Goal: Transaction & Acquisition: Purchase product/service

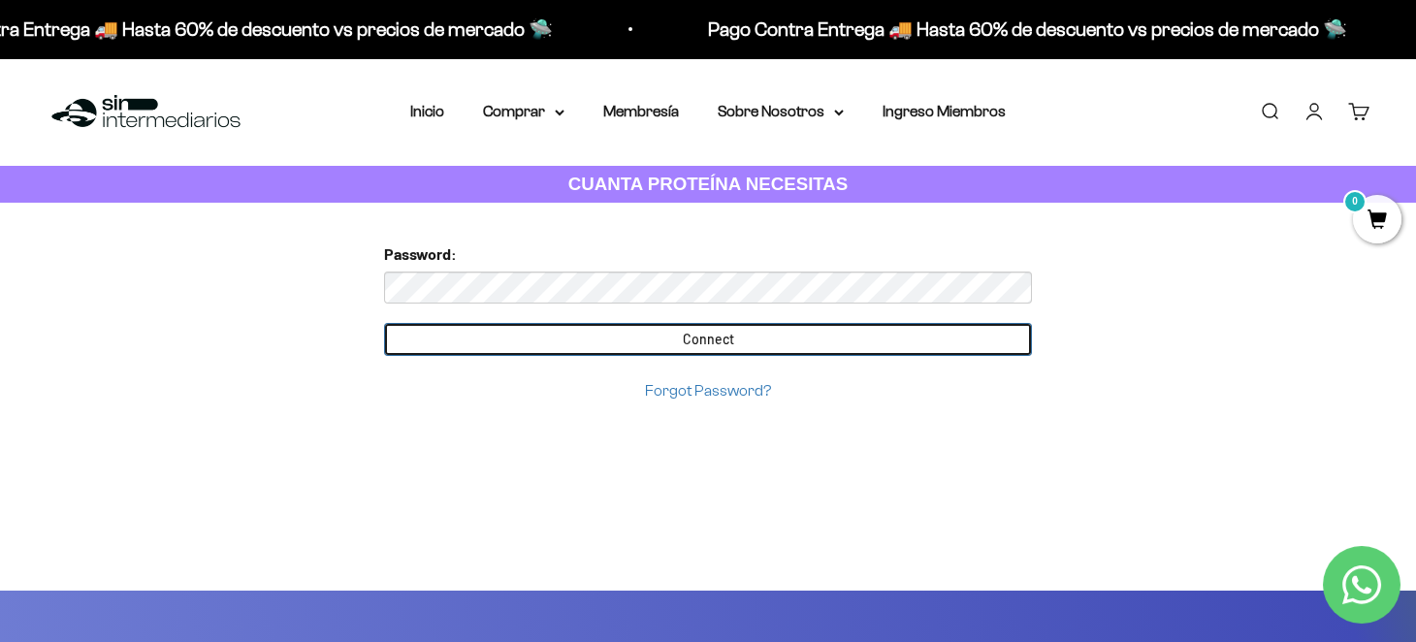
click at [606, 338] on input "Connect" at bounding box center [708, 339] width 648 height 33
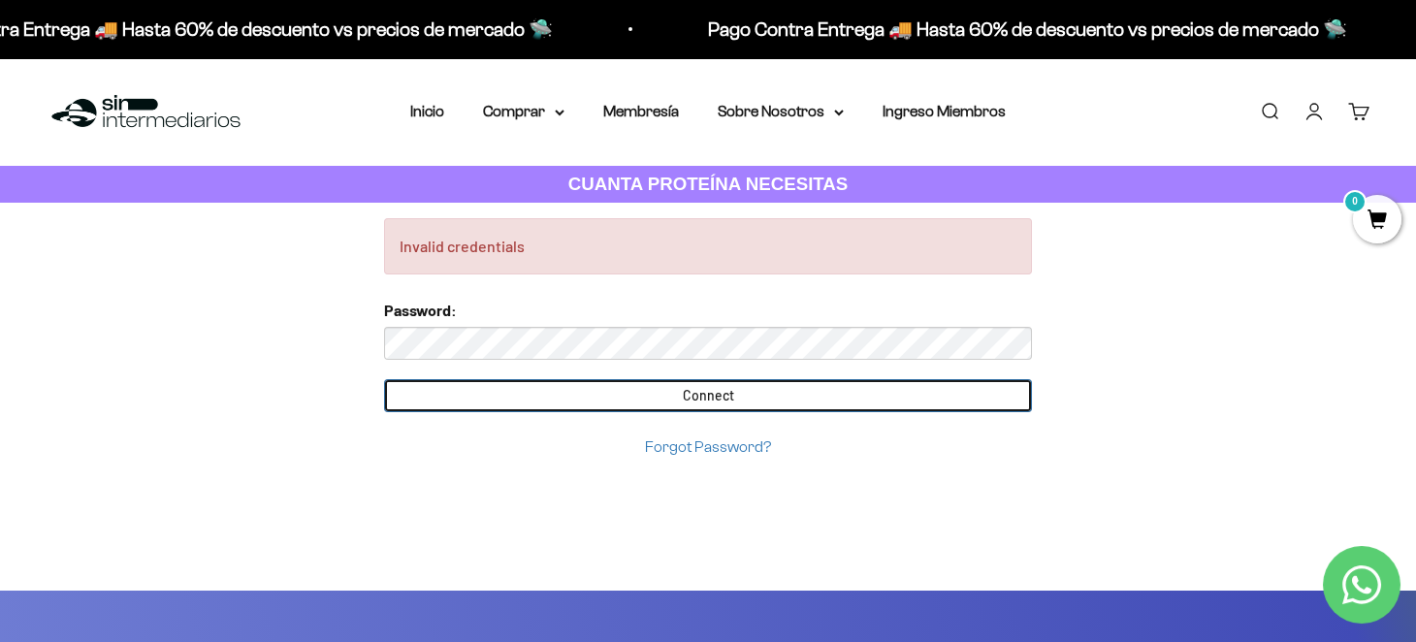
click at [648, 388] on input "Connect" at bounding box center [708, 395] width 648 height 33
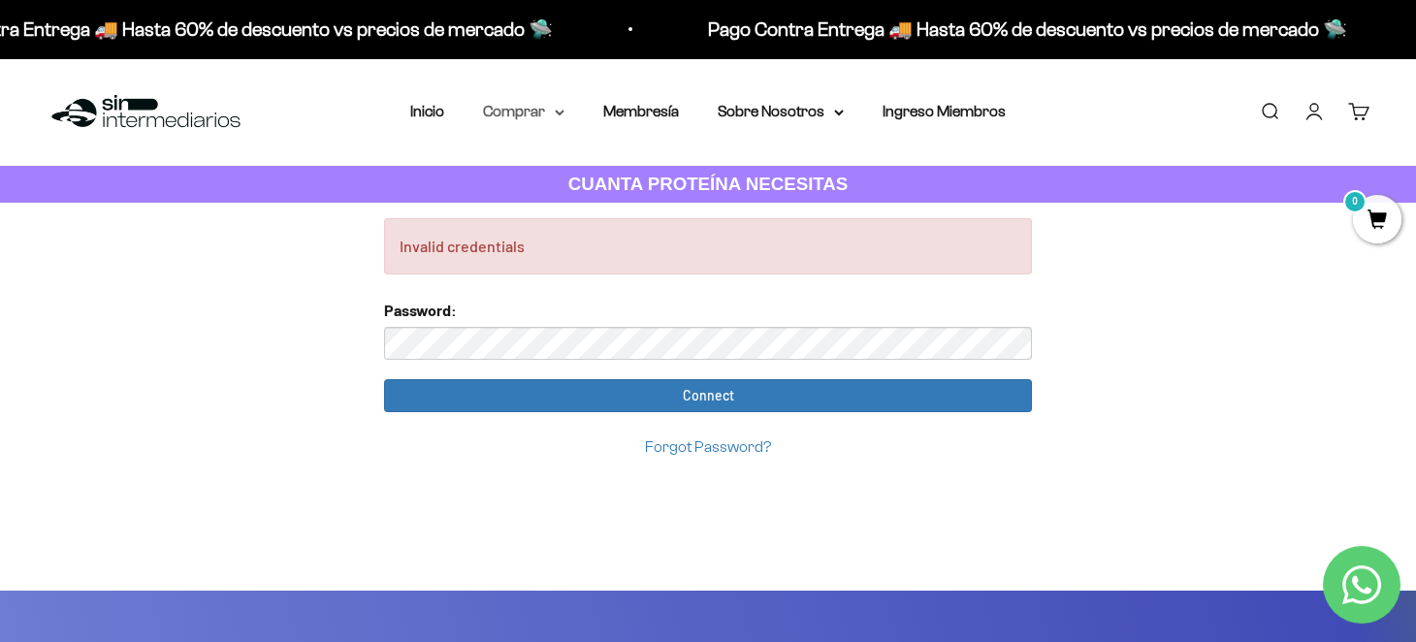
click at [551, 111] on summary "Comprar" at bounding box center [523, 111] width 81 height 25
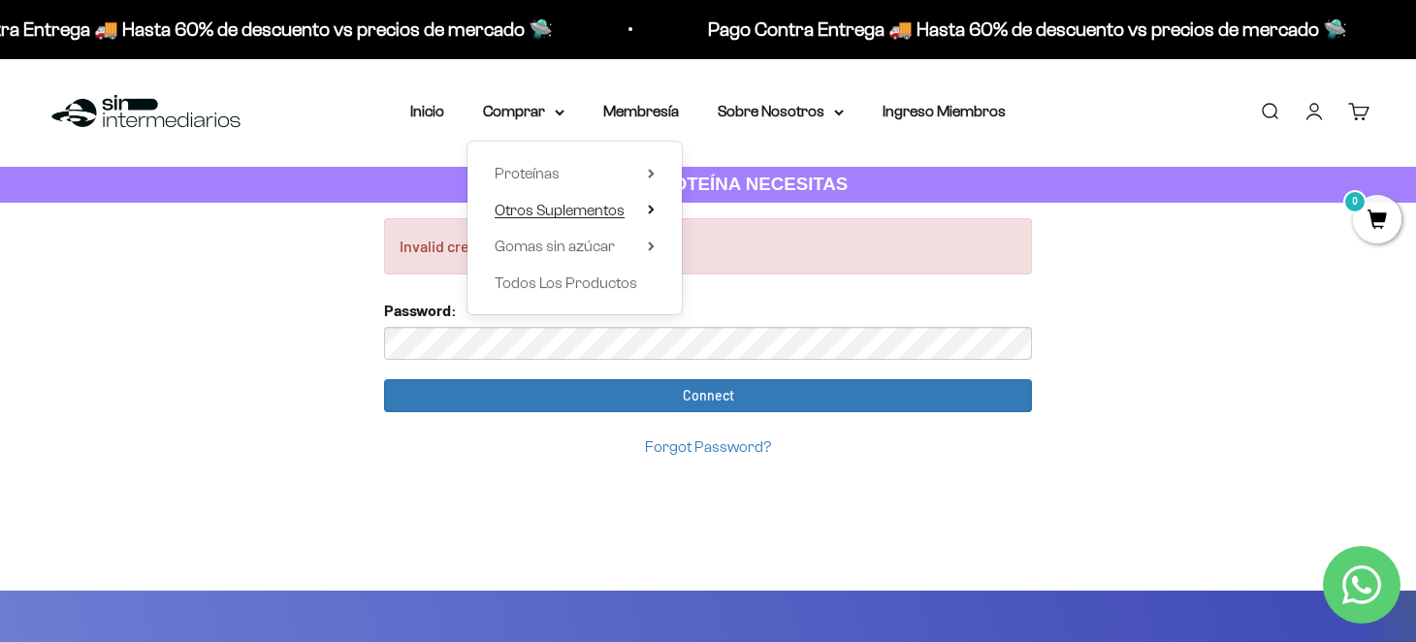
click at [545, 207] on span "Otros Suplementos" at bounding box center [559, 210] width 130 height 16
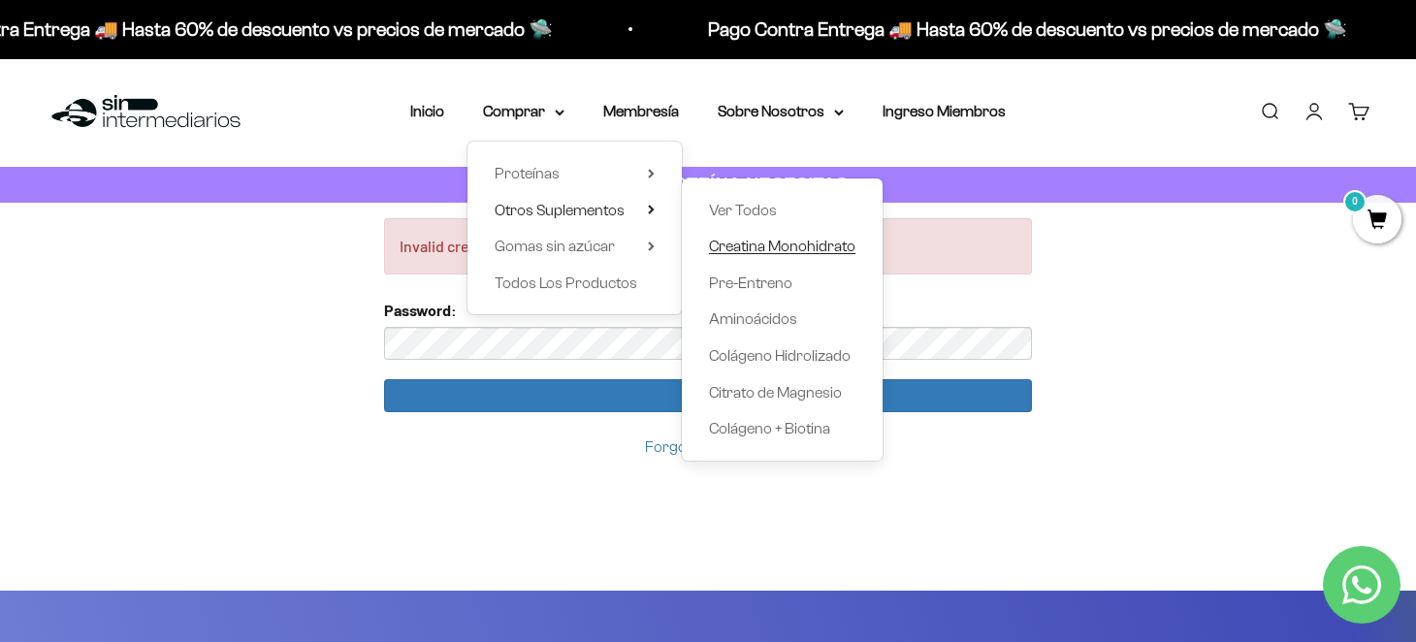
click at [756, 246] on span "Creatina Monohidrato" at bounding box center [782, 246] width 146 height 16
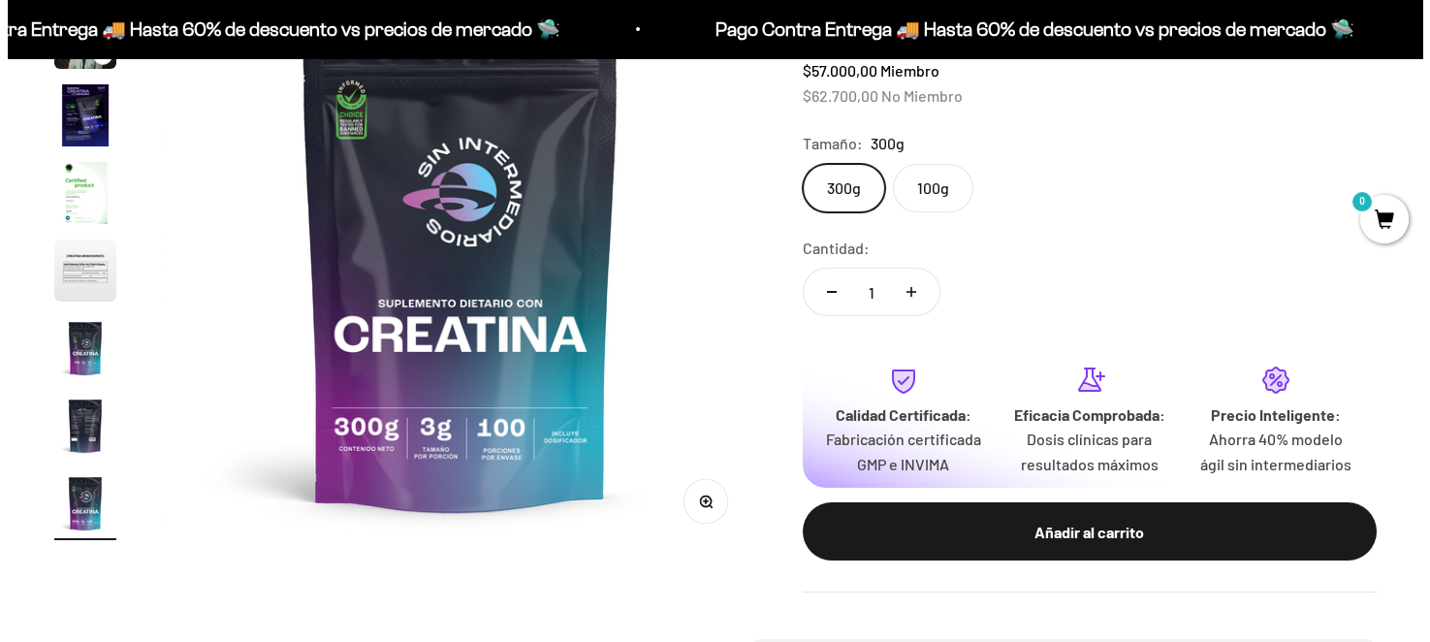
scroll to position [0, 4930]
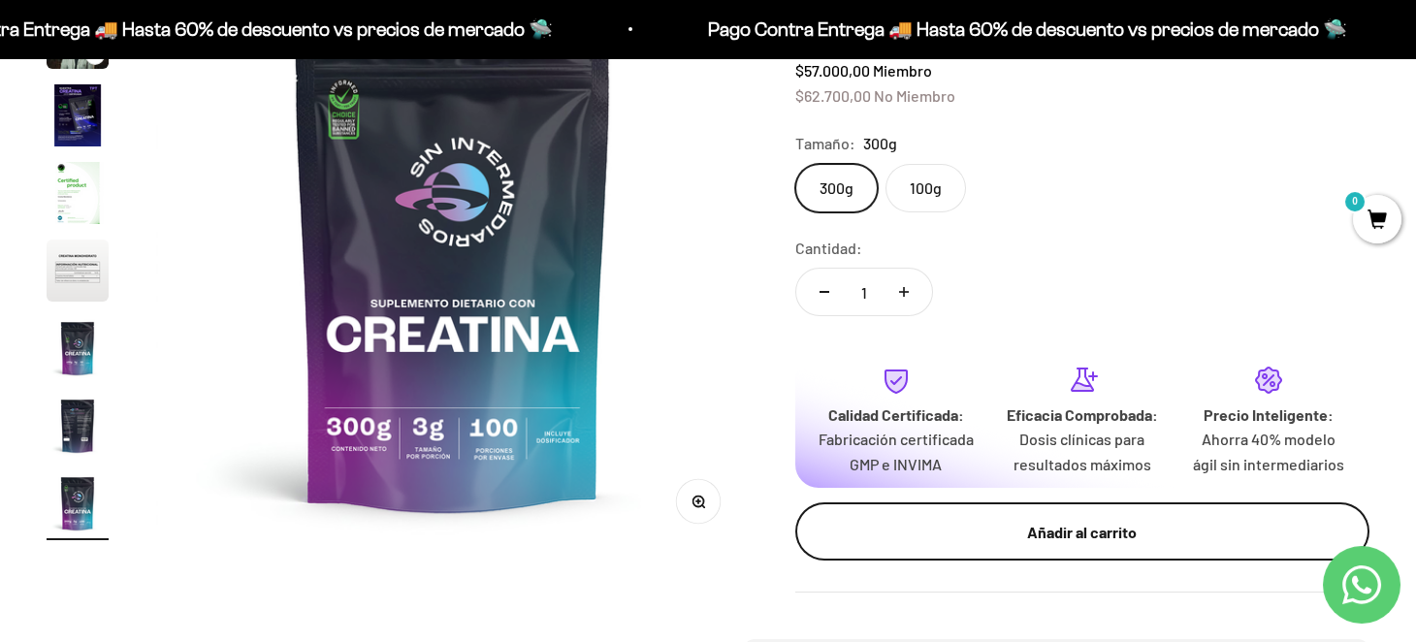
click at [928, 530] on button "Añadir al carrito" at bounding box center [1082, 531] width 574 height 58
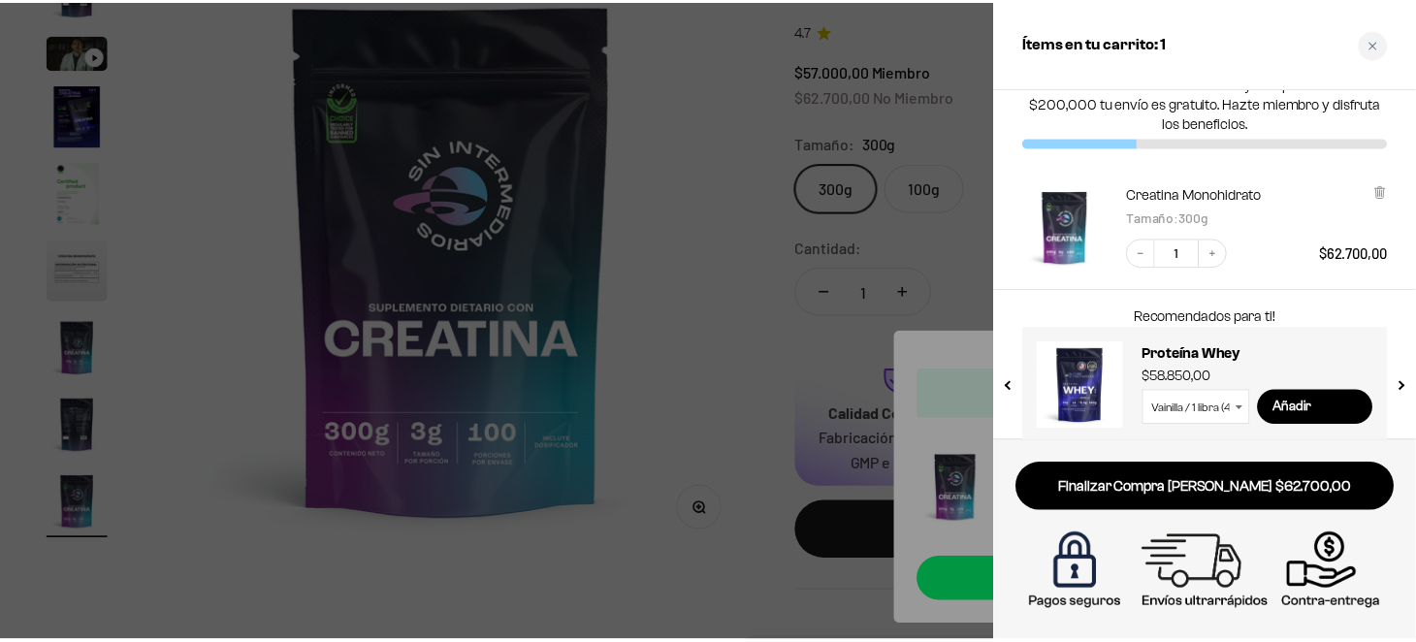
scroll to position [49, 0]
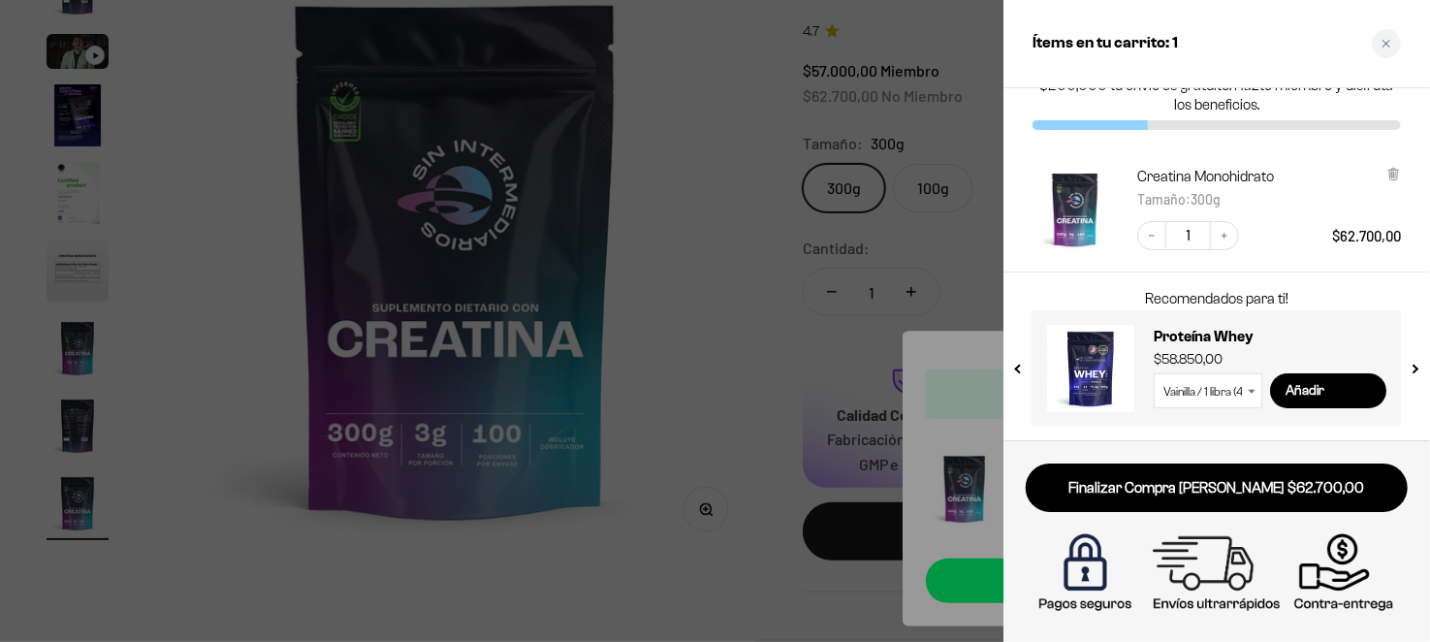
click at [742, 277] on div at bounding box center [715, 321] width 1430 height 642
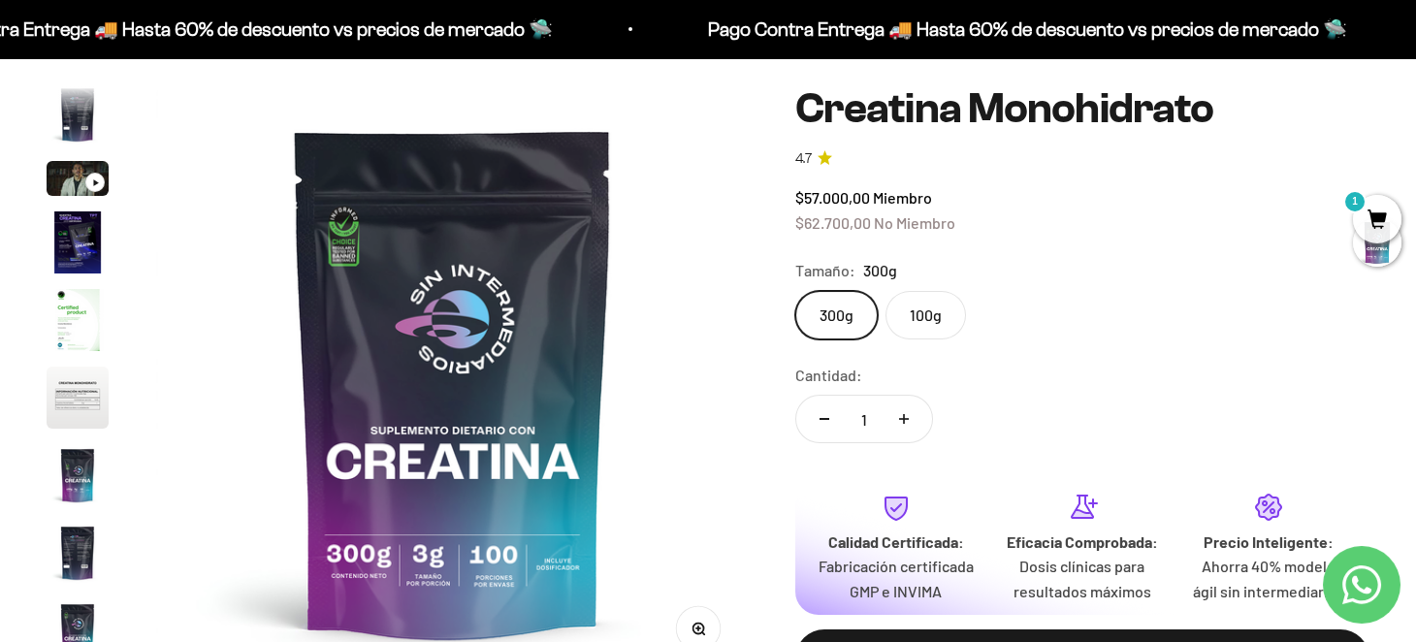
scroll to position [0, 0]
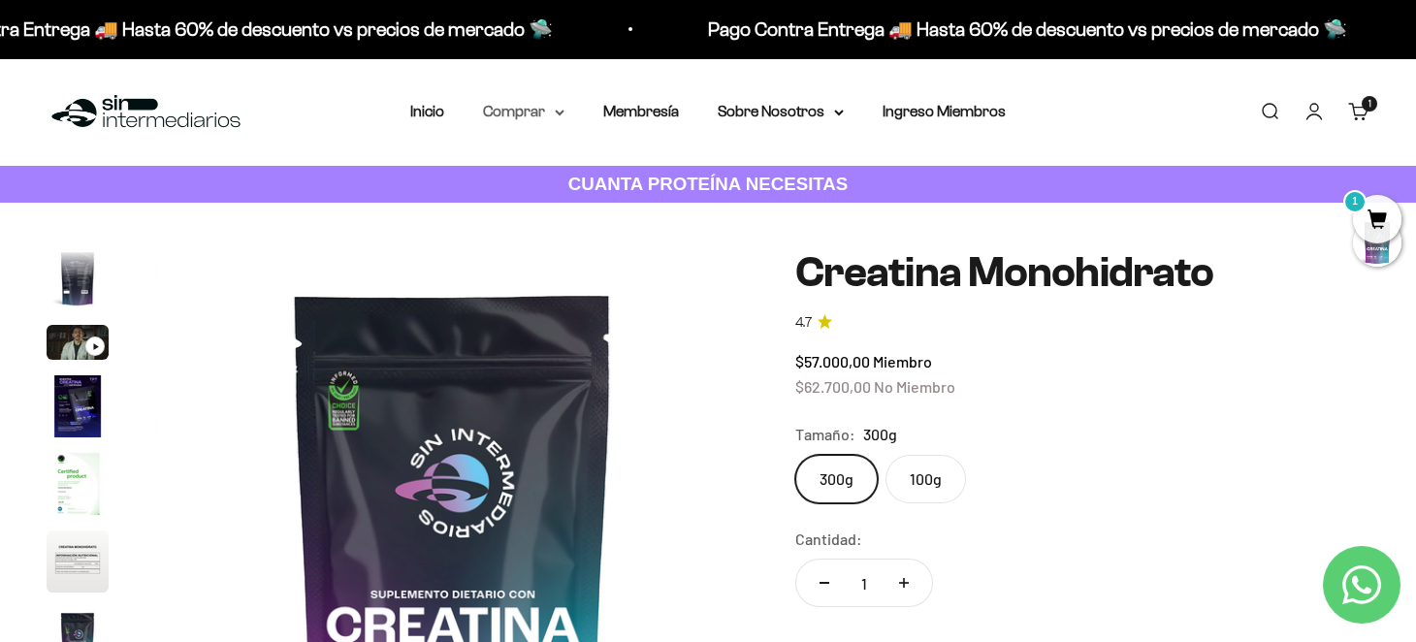
click at [525, 114] on summary "Comprar" at bounding box center [523, 111] width 81 height 25
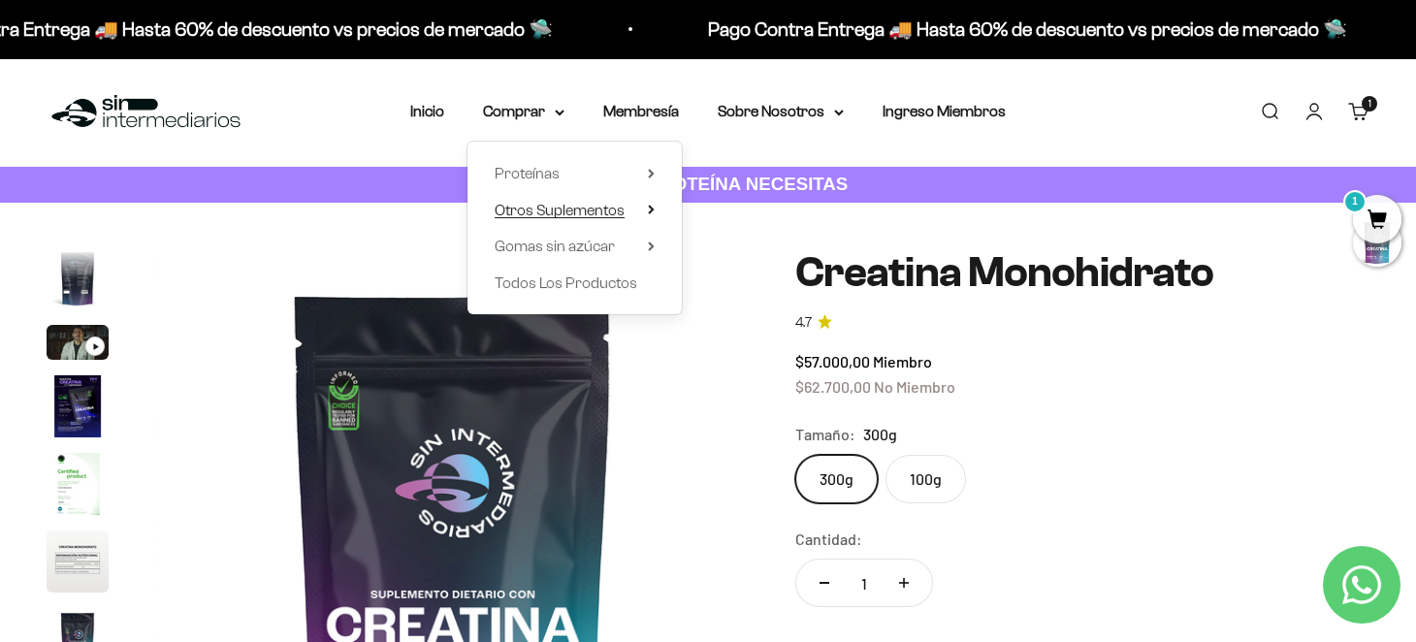
click at [642, 208] on summary "Otros Suplementos" at bounding box center [574, 210] width 160 height 25
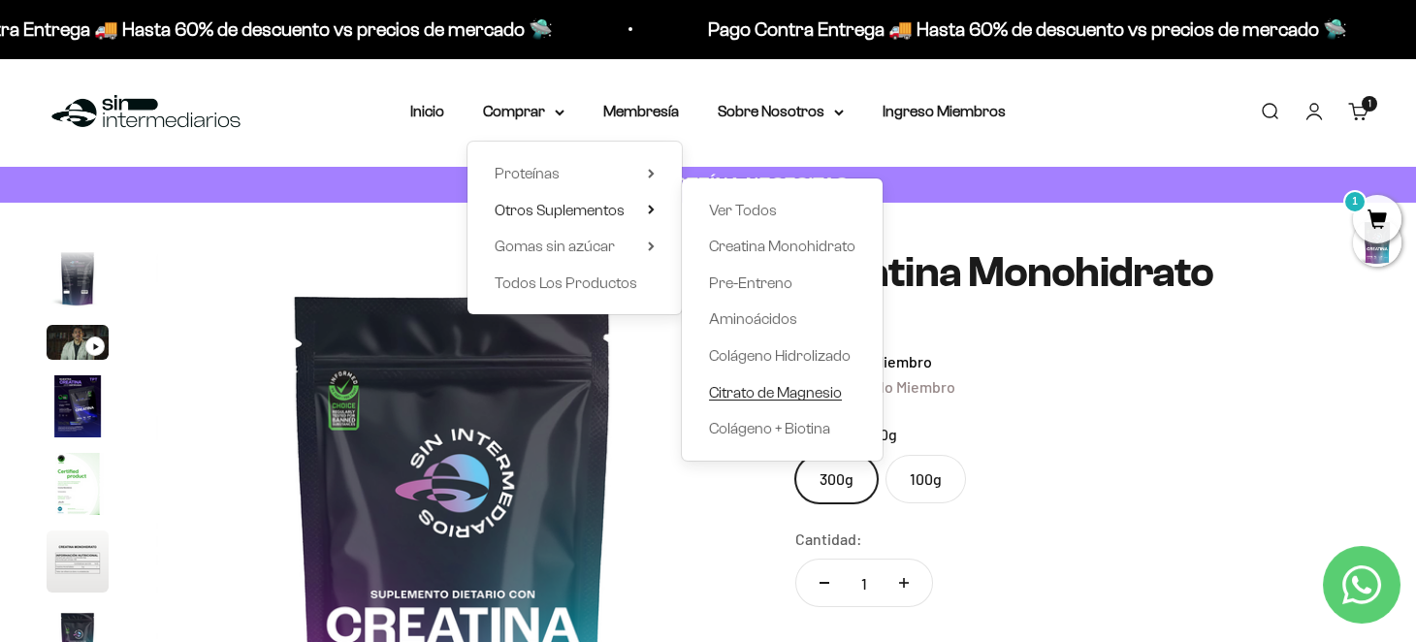
click at [763, 396] on span "Citrato de Magnesio" at bounding box center [775, 392] width 133 height 16
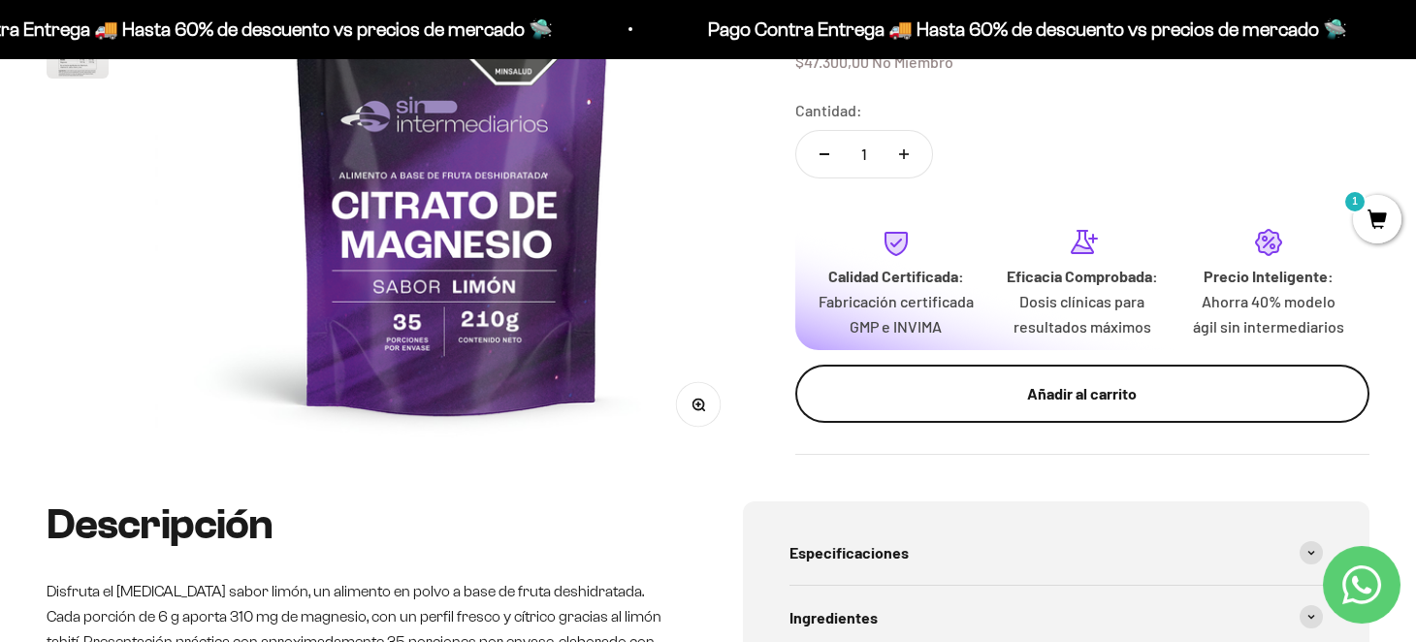
click at [1006, 406] on div "Añadir al carrito" at bounding box center [1082, 393] width 496 height 25
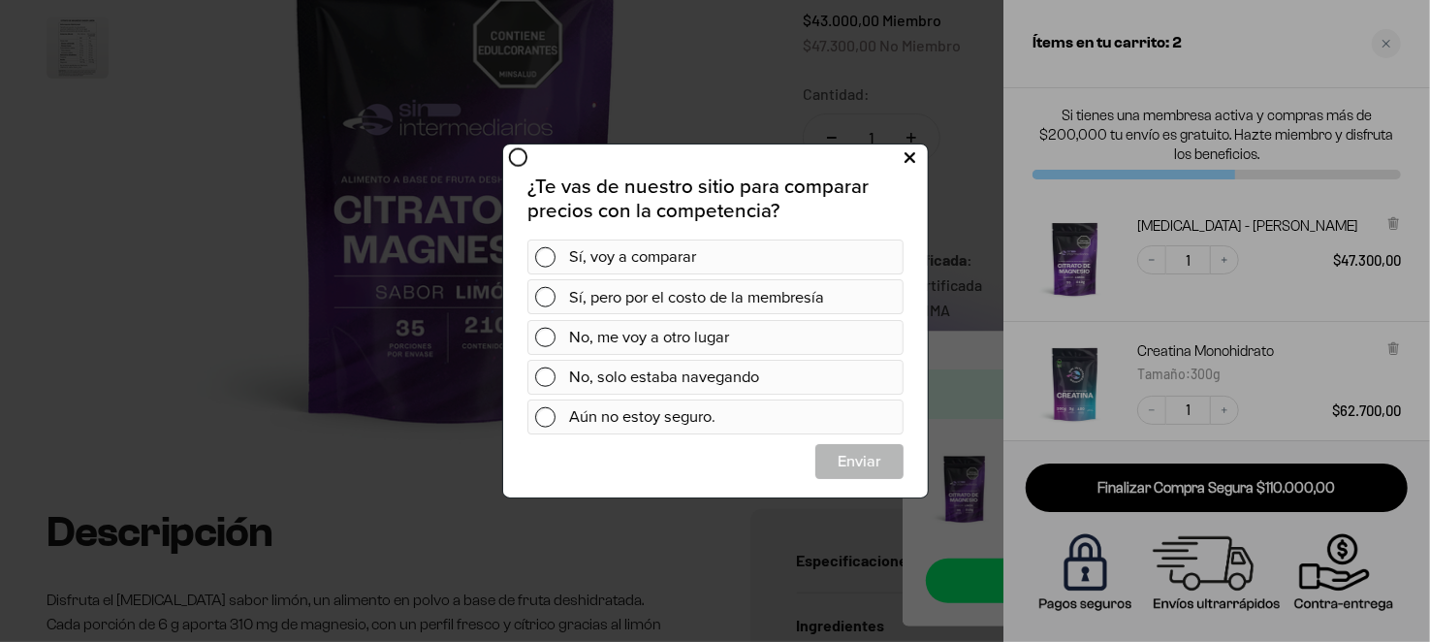
click at [909, 152] on icon at bounding box center [909, 158] width 11 height 26
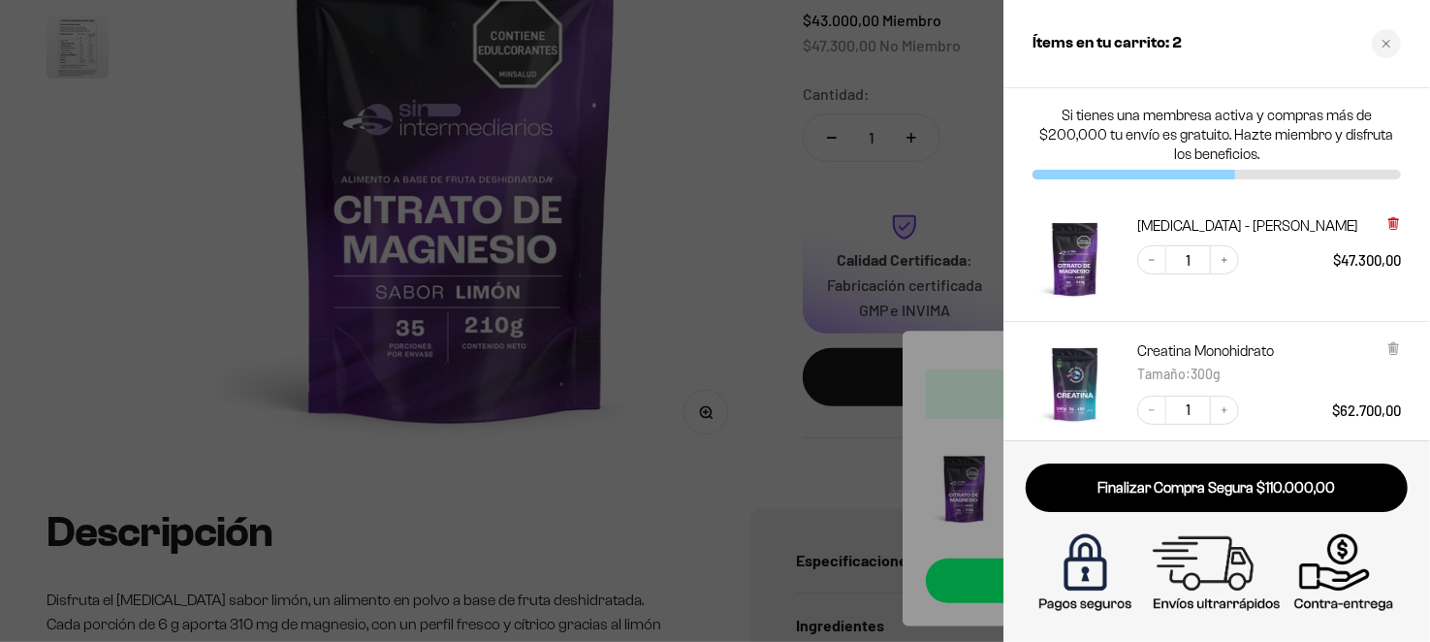
click at [1392, 222] on icon at bounding box center [1393, 224] width 8 height 10
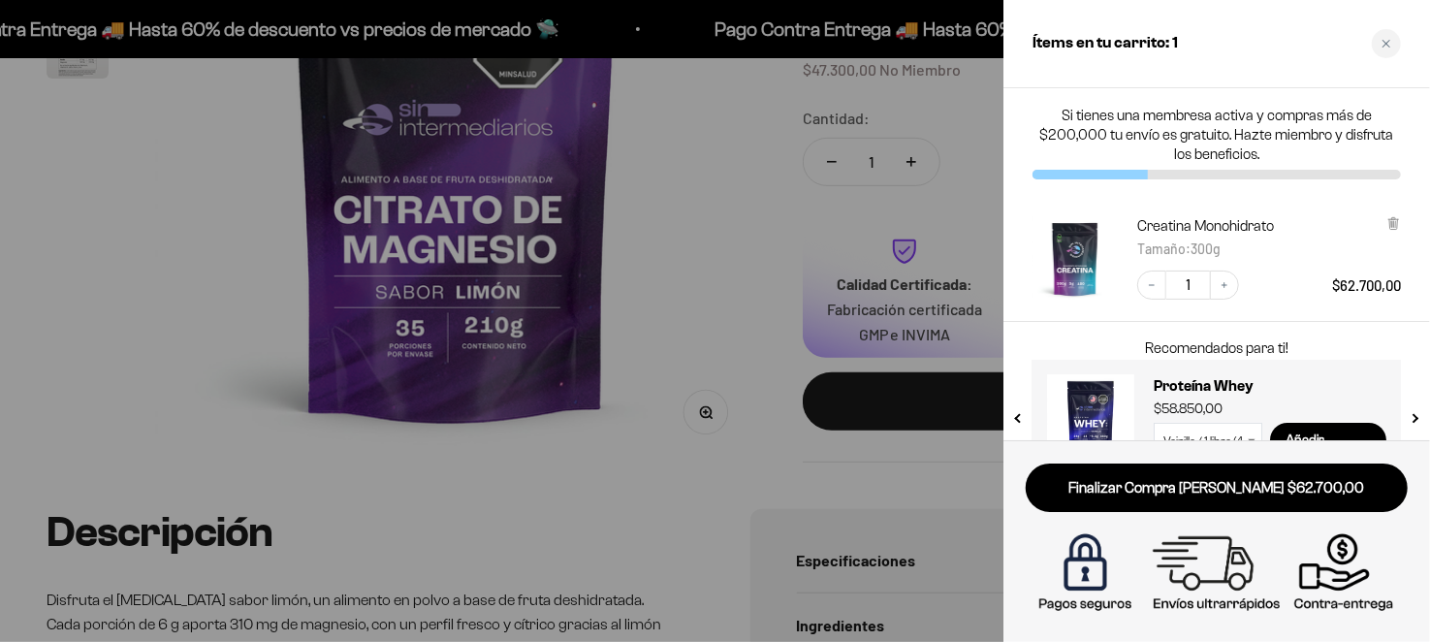
scroll to position [49, 0]
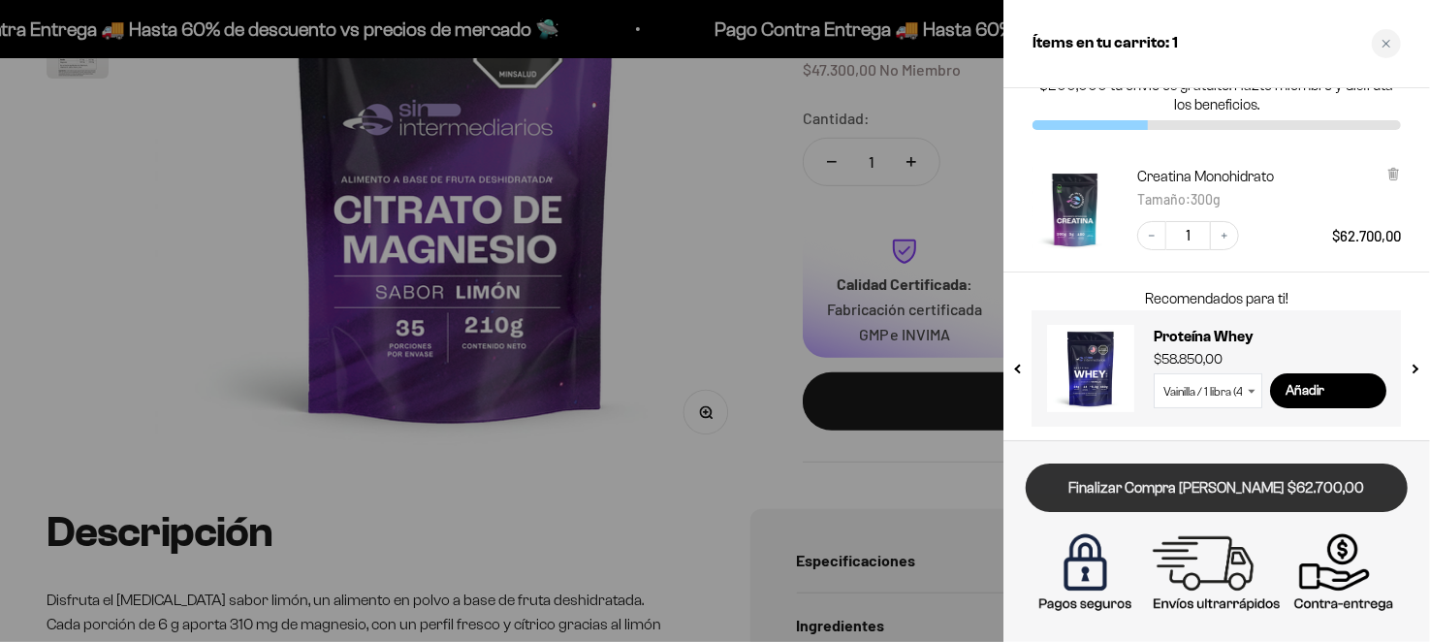
click at [1225, 495] on link "Finalizar Compra Segura $62.700,00" at bounding box center [1217, 487] width 382 height 49
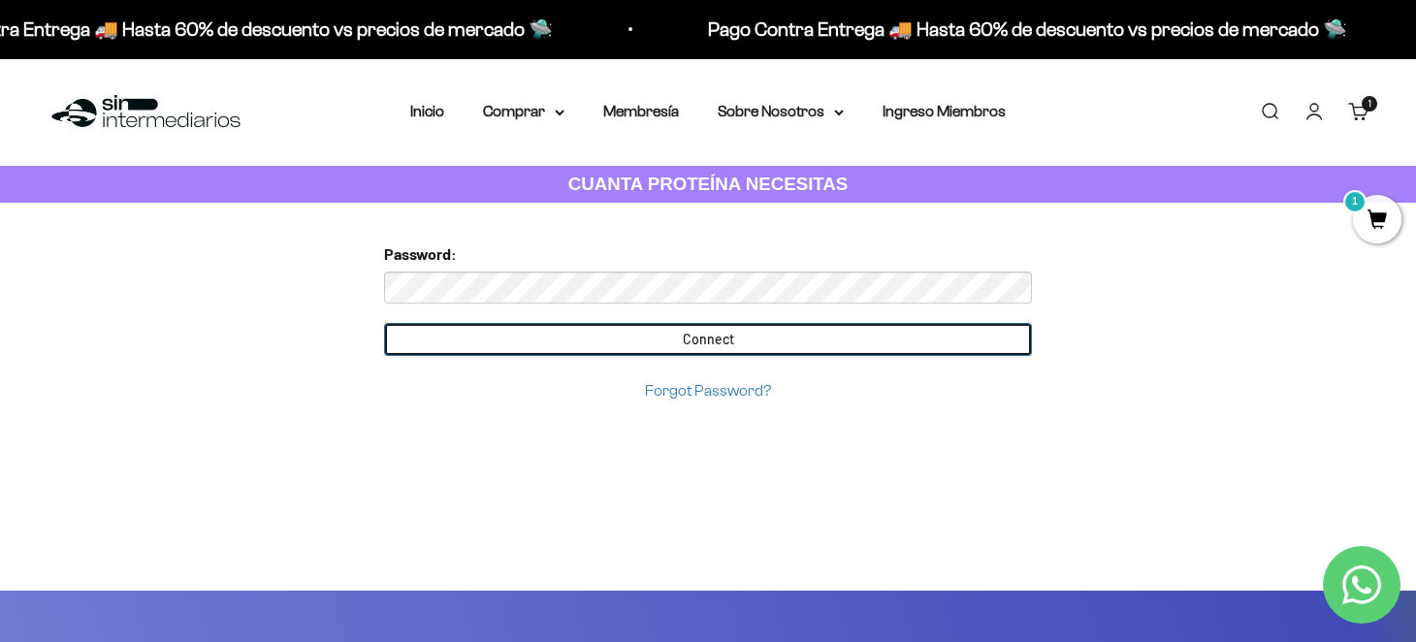
click at [737, 346] on input "Connect" at bounding box center [708, 339] width 648 height 33
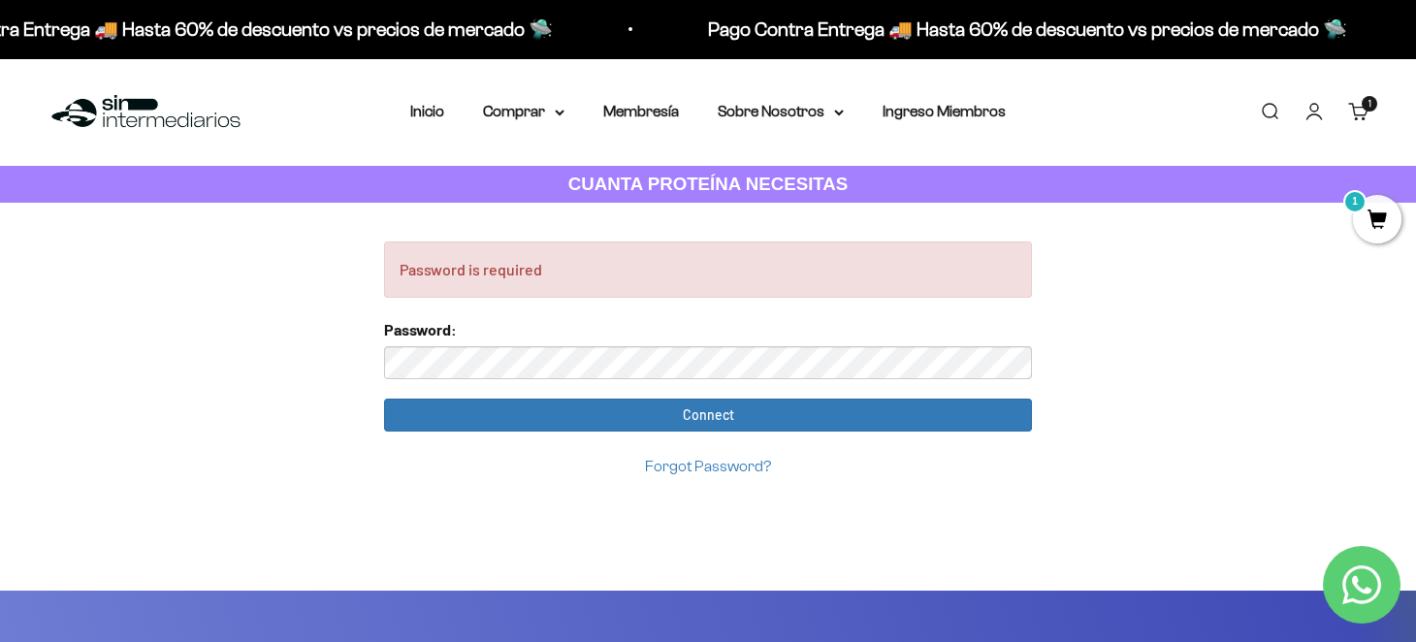
click at [667, 307] on div "You already have an account Please enter password for danielmd88@gmail.com in S…" at bounding box center [708, 359] width 648 height 237
click at [659, 329] on div "Password:" at bounding box center [708, 348] width 648 height 62
click at [654, 344] on div "Password:" at bounding box center [708, 348] width 648 height 62
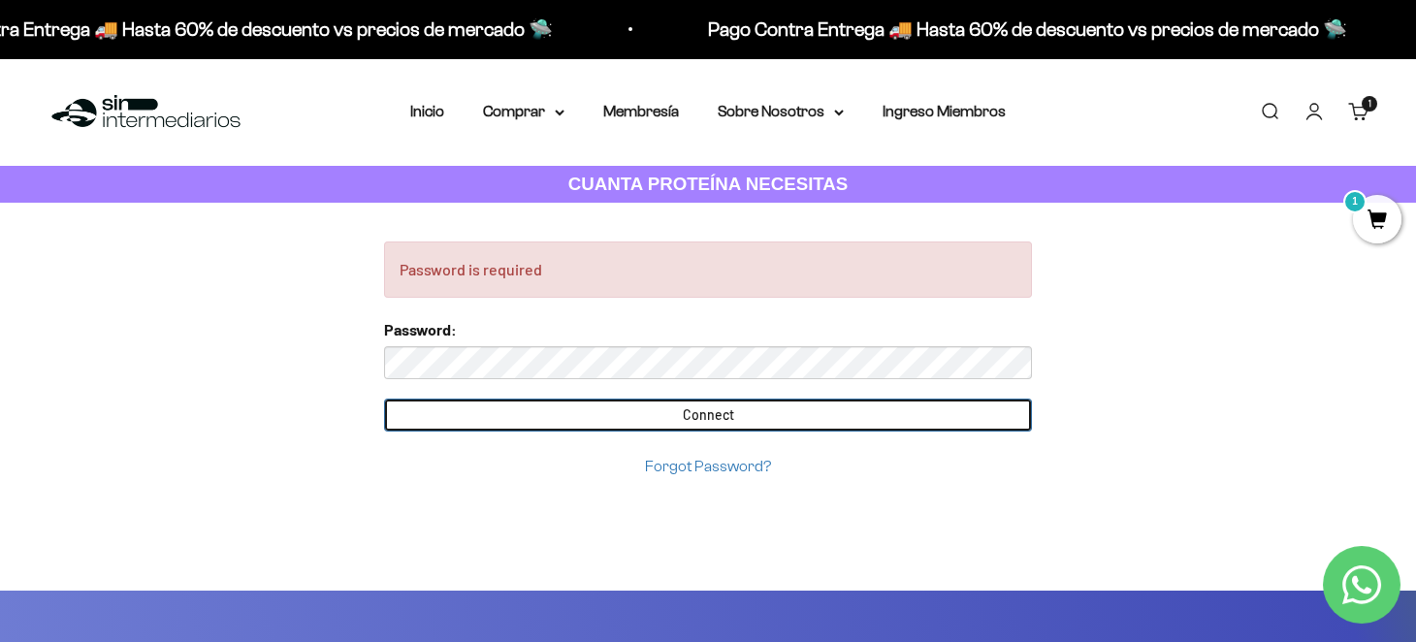
click at [662, 420] on input "Connect" at bounding box center [708, 414] width 648 height 33
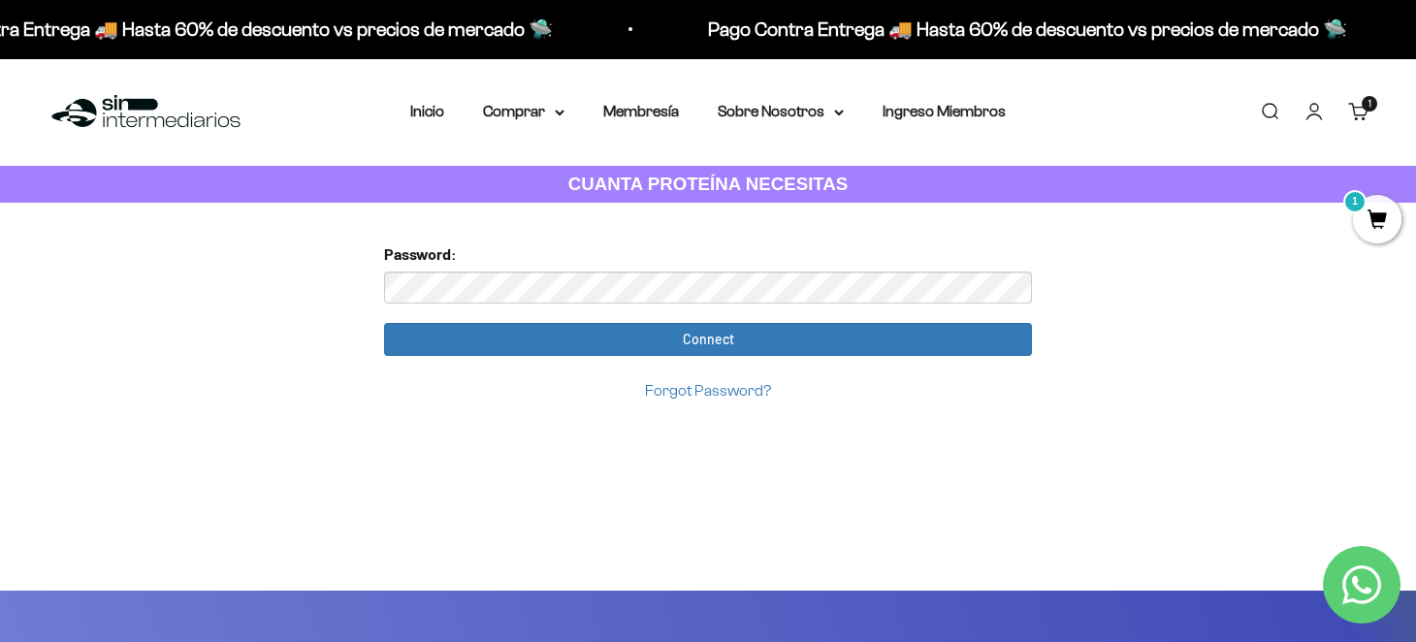
click at [667, 389] on link "Forgot Password?" at bounding box center [708, 390] width 126 height 16
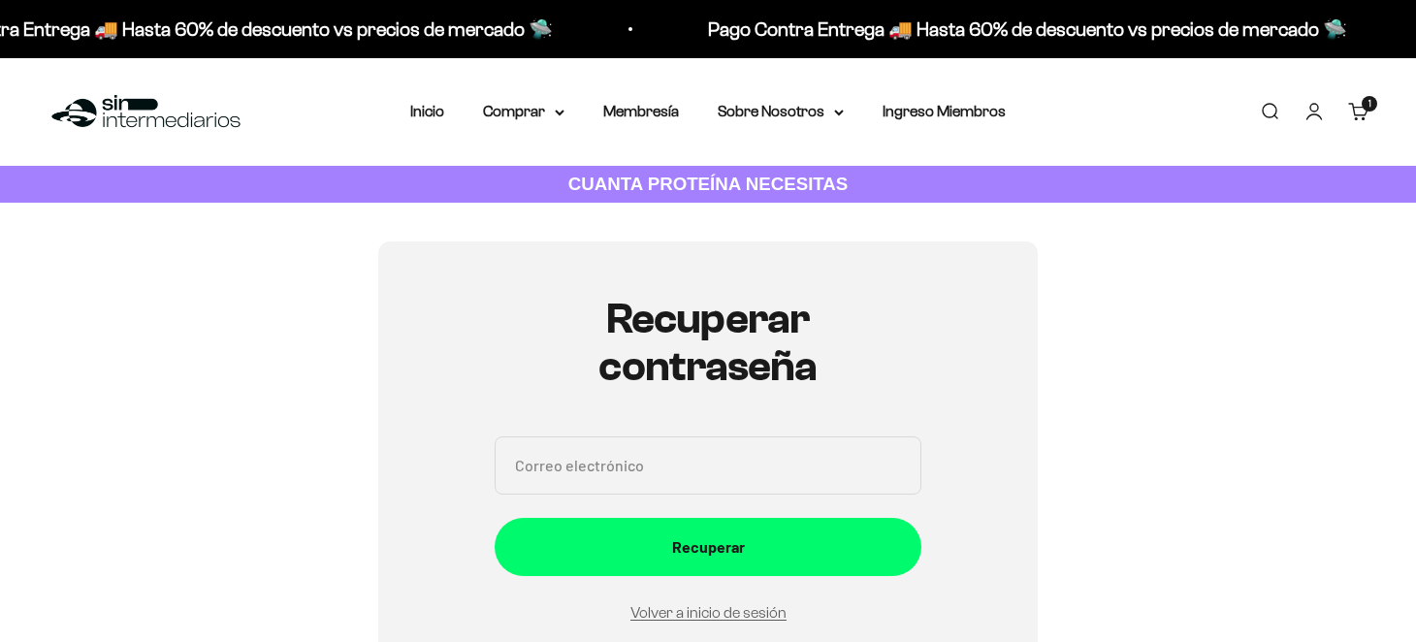
scroll to position [218, 0]
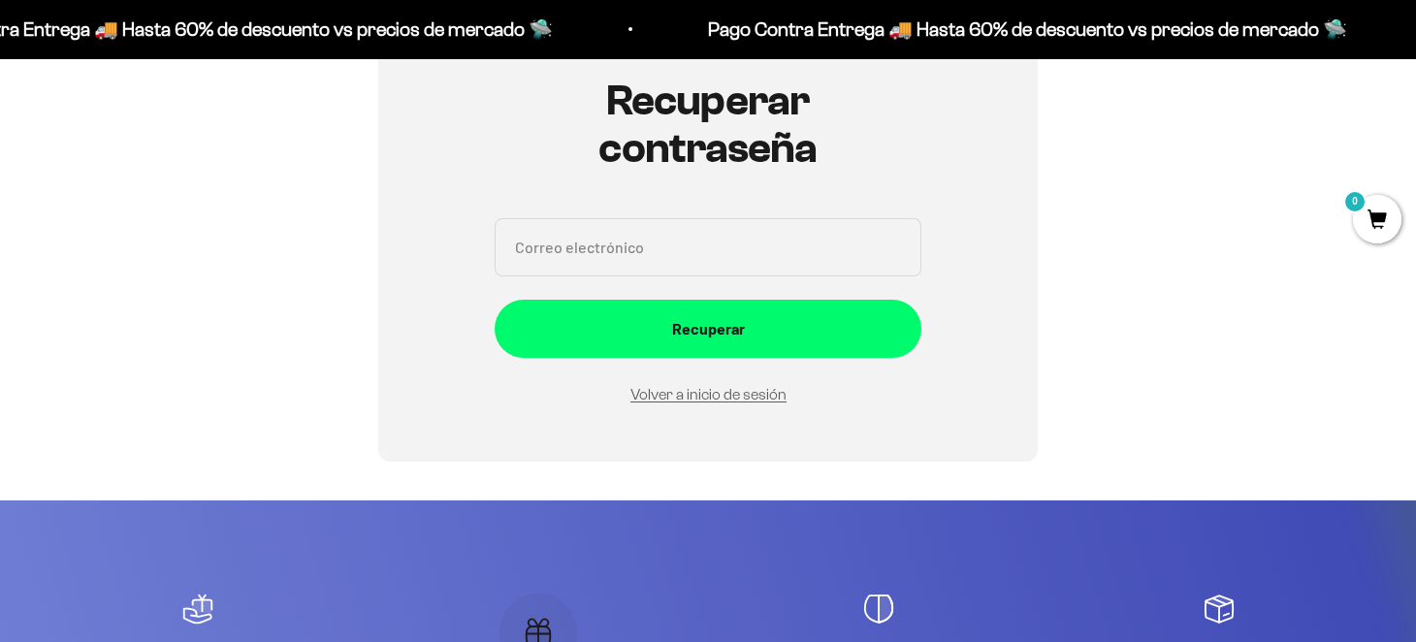
click at [597, 247] on input "Correo electrónico" at bounding box center [707, 247] width 427 height 58
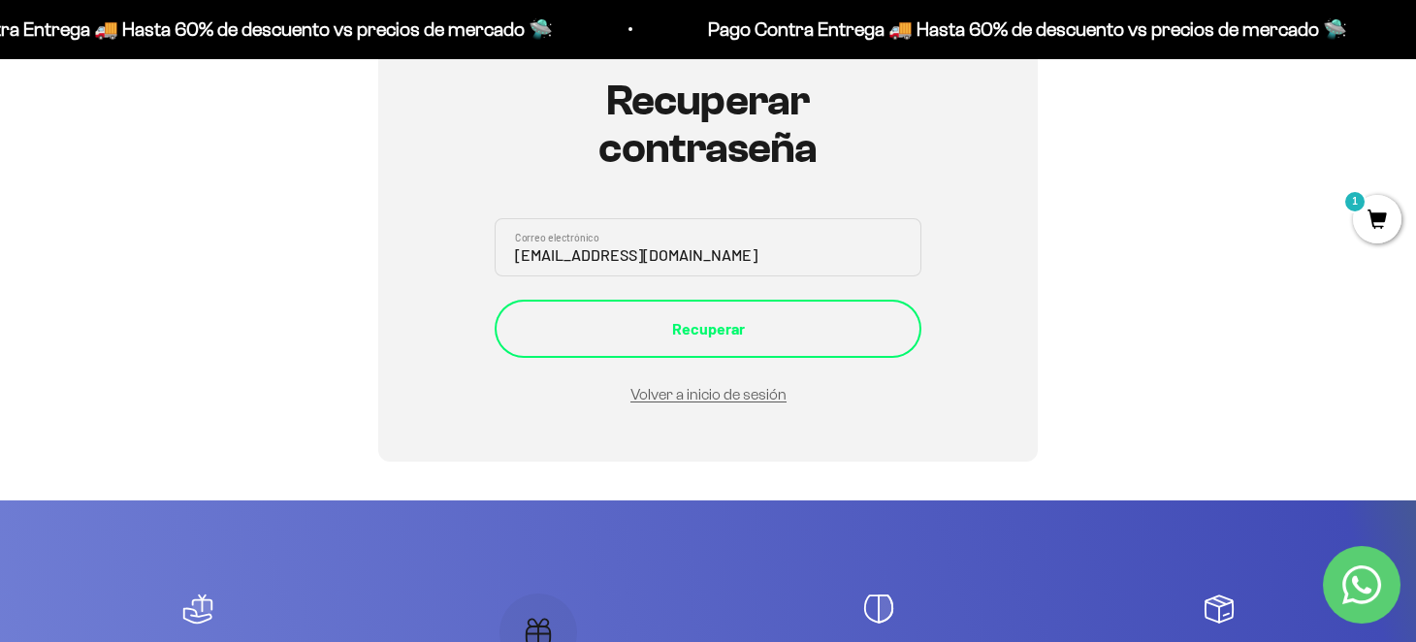
type input "[EMAIL_ADDRESS][DOMAIN_NAME]"
click at [689, 320] on div "Recuperar" at bounding box center [707, 328] width 349 height 25
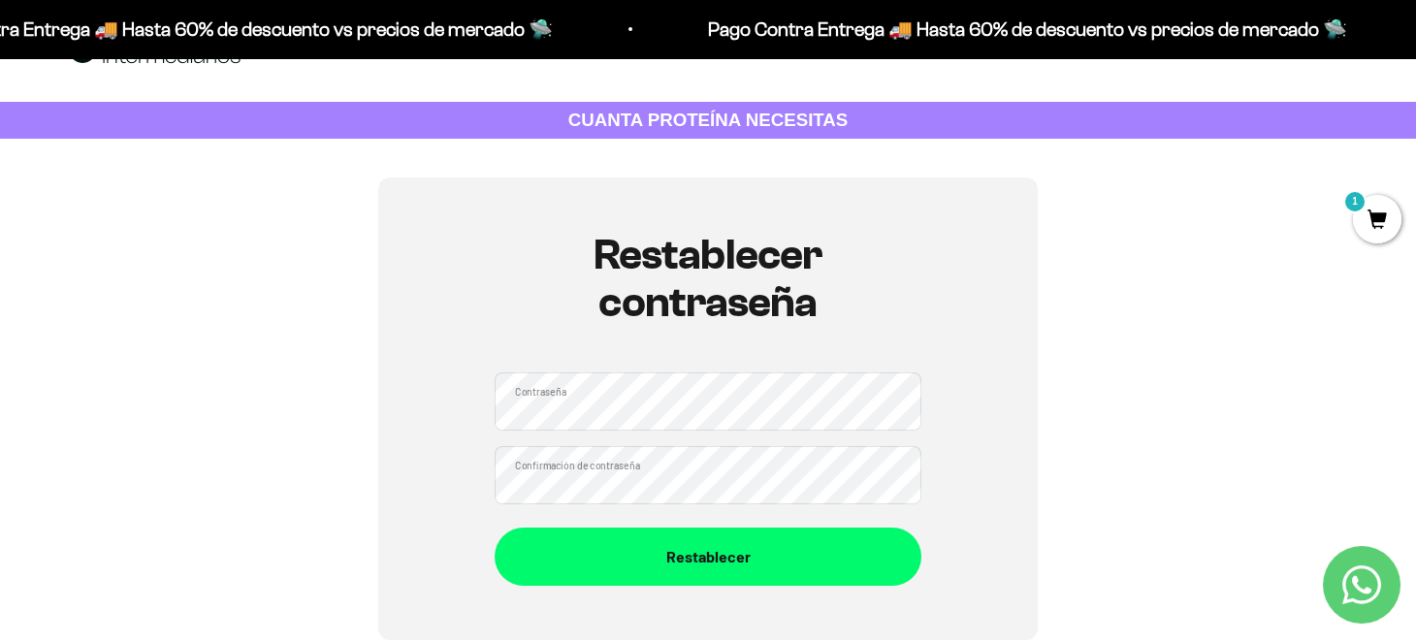
scroll to position [96, 0]
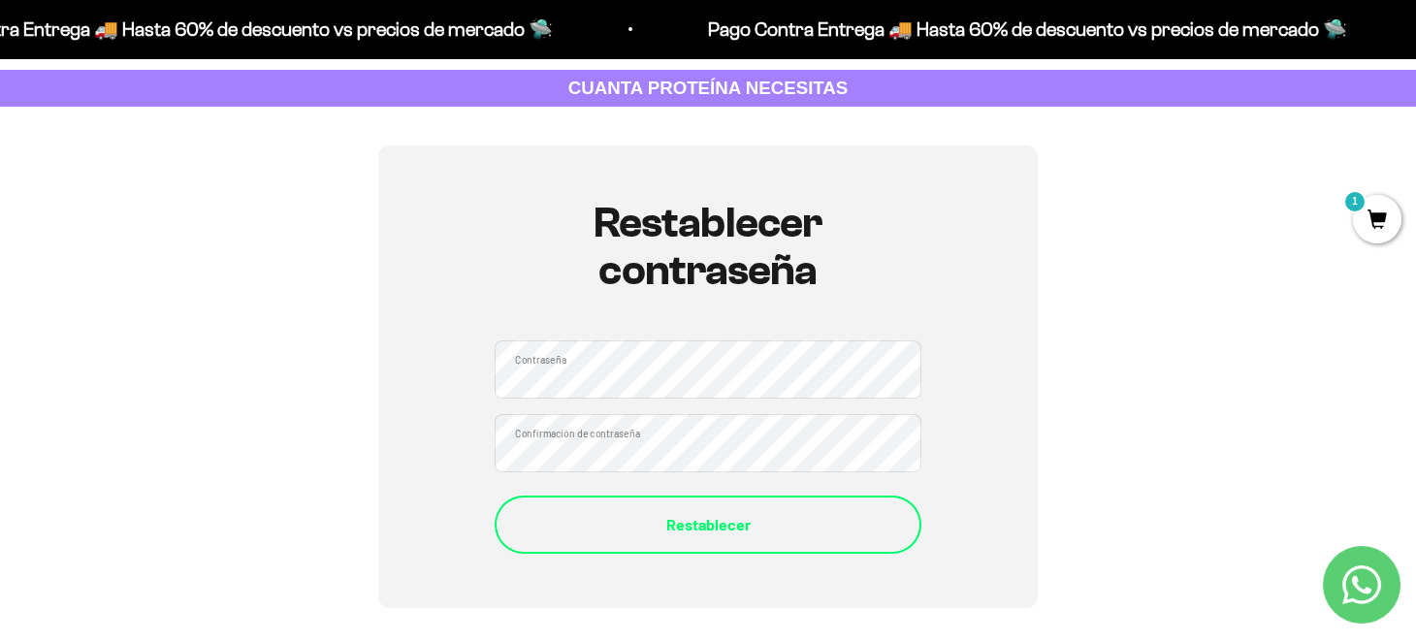
click at [666, 519] on div "Restablecer" at bounding box center [707, 524] width 349 height 25
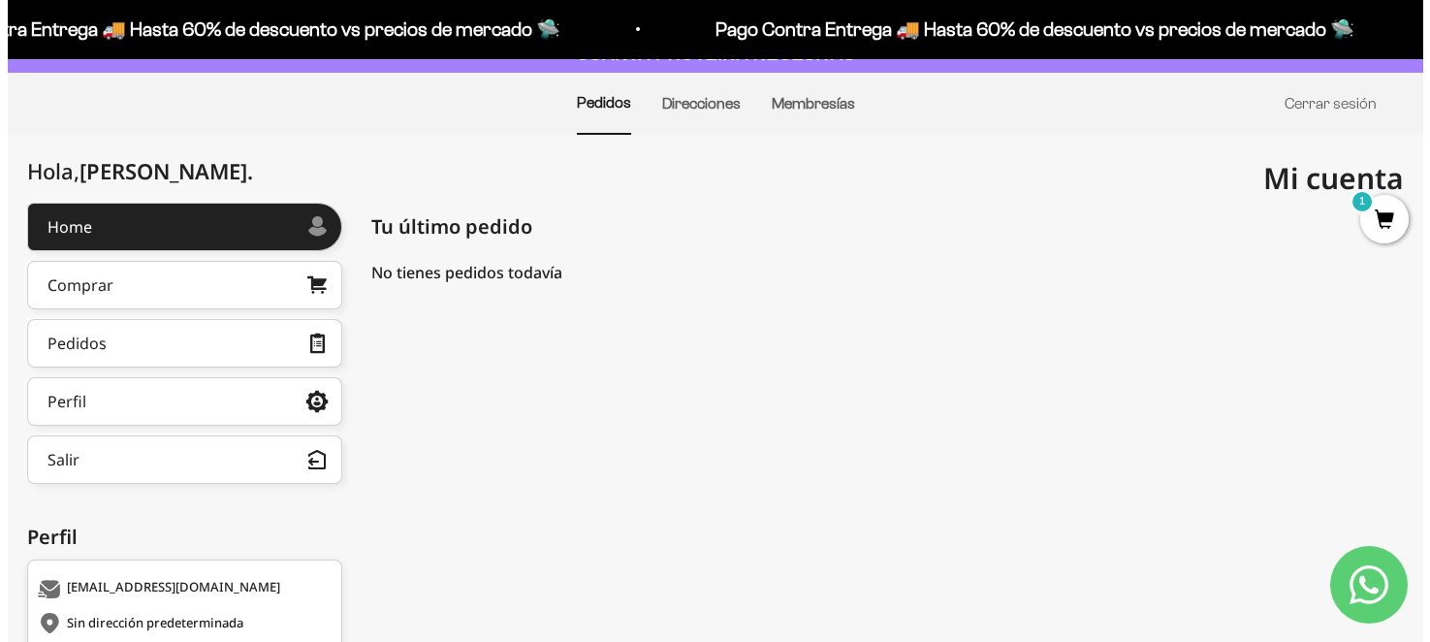
scroll to position [96, 0]
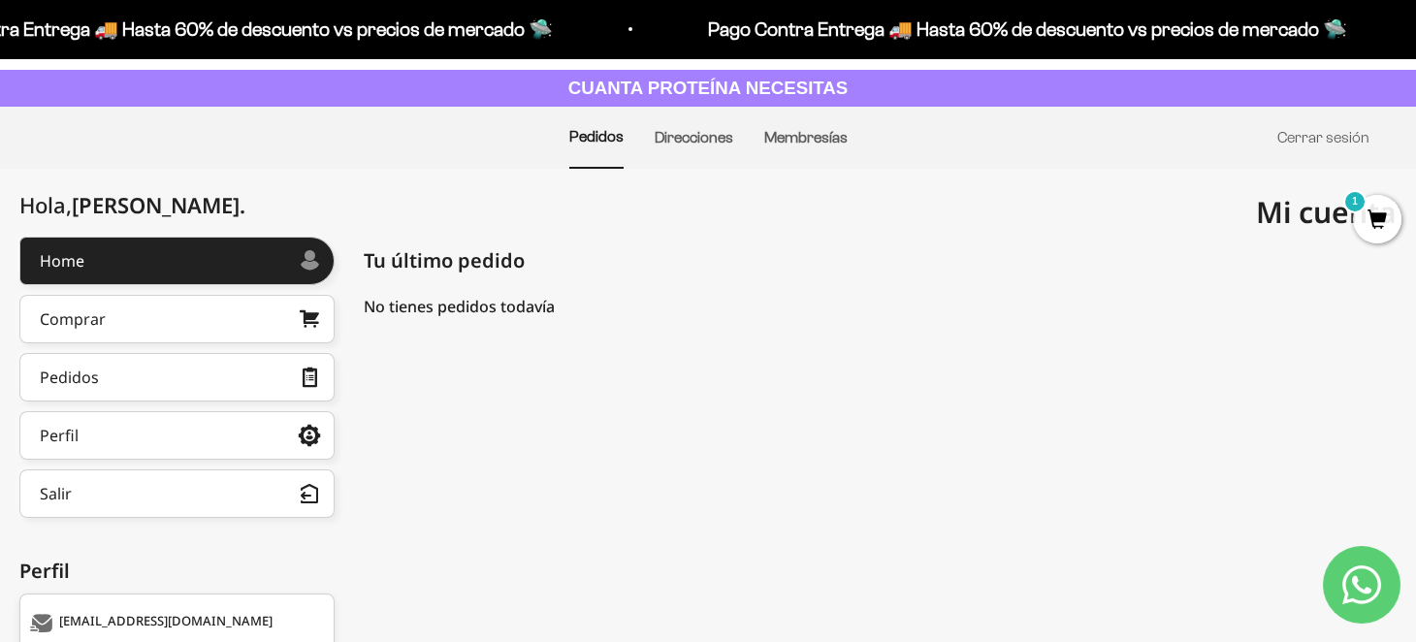
click at [1384, 226] on span "1" at bounding box center [1377, 219] width 48 height 48
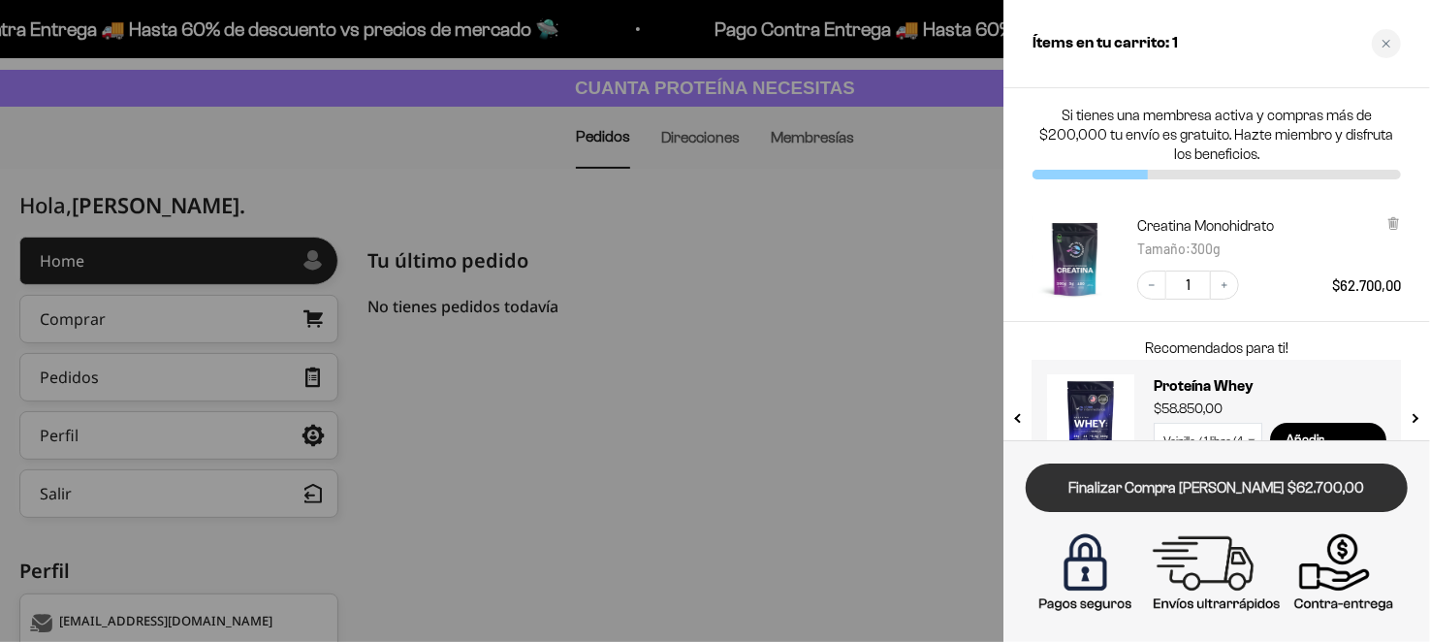
click at [1184, 489] on link "Finalizar Compra [PERSON_NAME] $62.700,00" at bounding box center [1217, 487] width 382 height 49
